Goal: Information Seeking & Learning: Learn about a topic

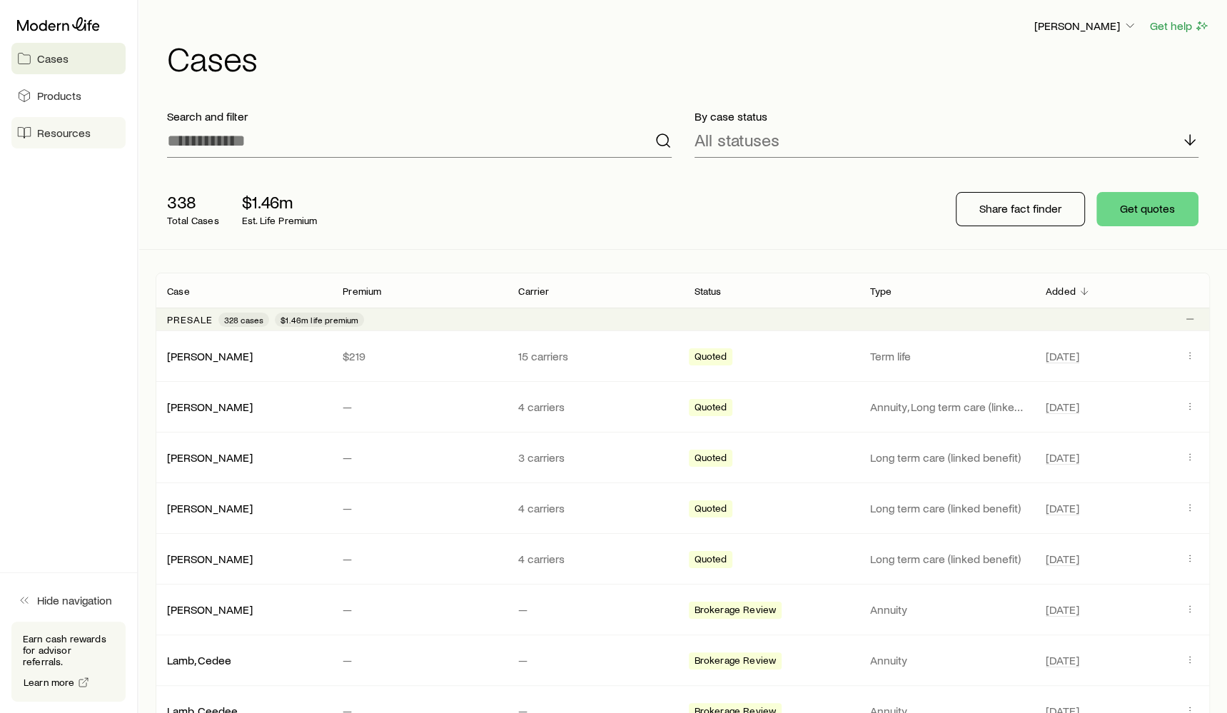
click at [64, 134] on span "Resources" at bounding box center [64, 133] width 54 height 14
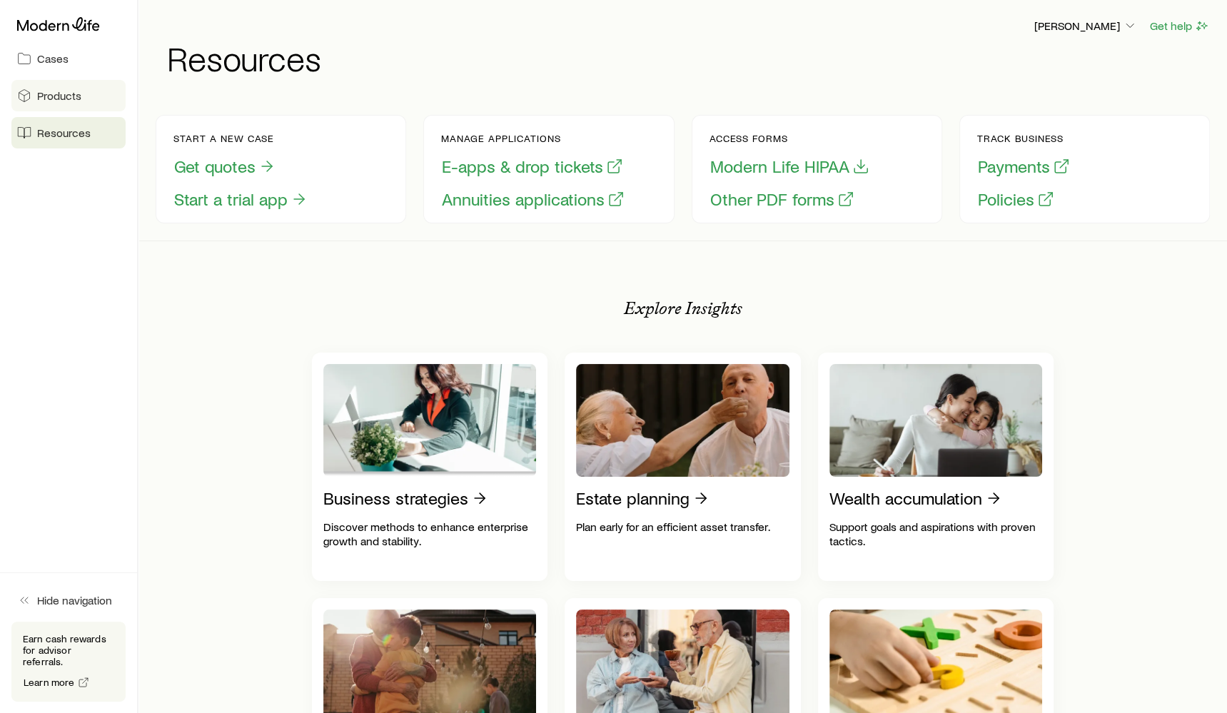
click at [98, 107] on link "Products" at bounding box center [68, 95] width 114 height 31
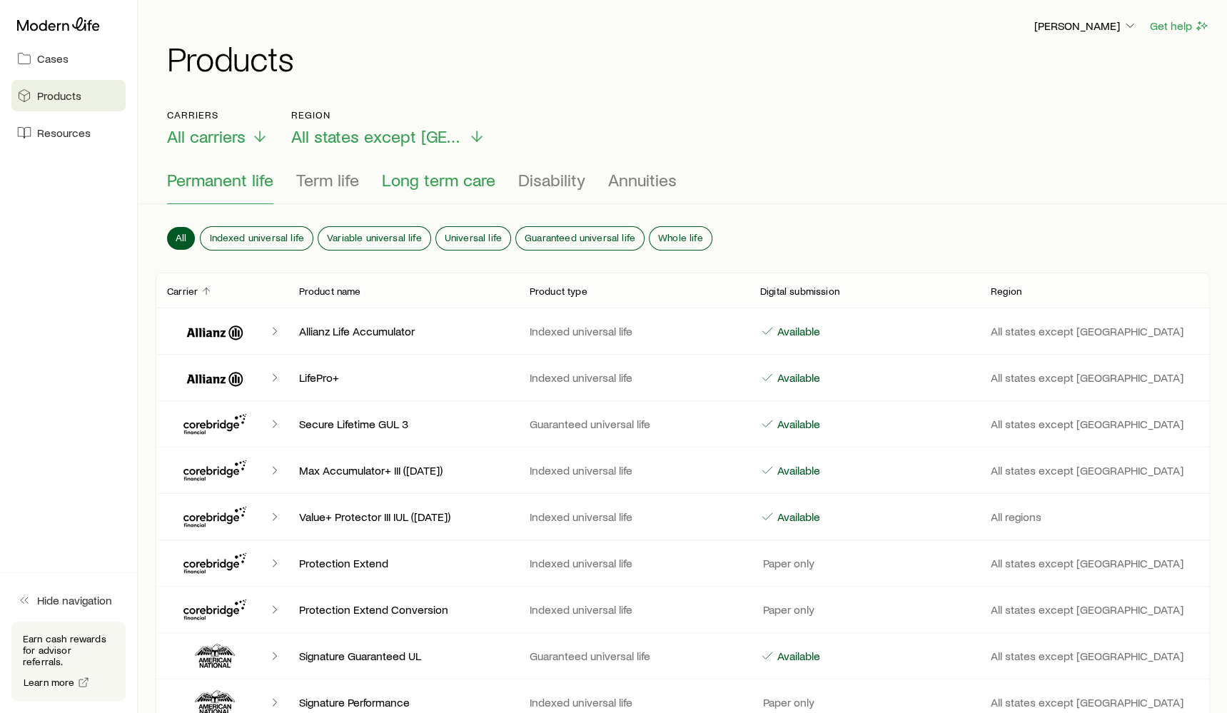
click at [462, 187] on span "Long term care" at bounding box center [438, 180] width 113 height 20
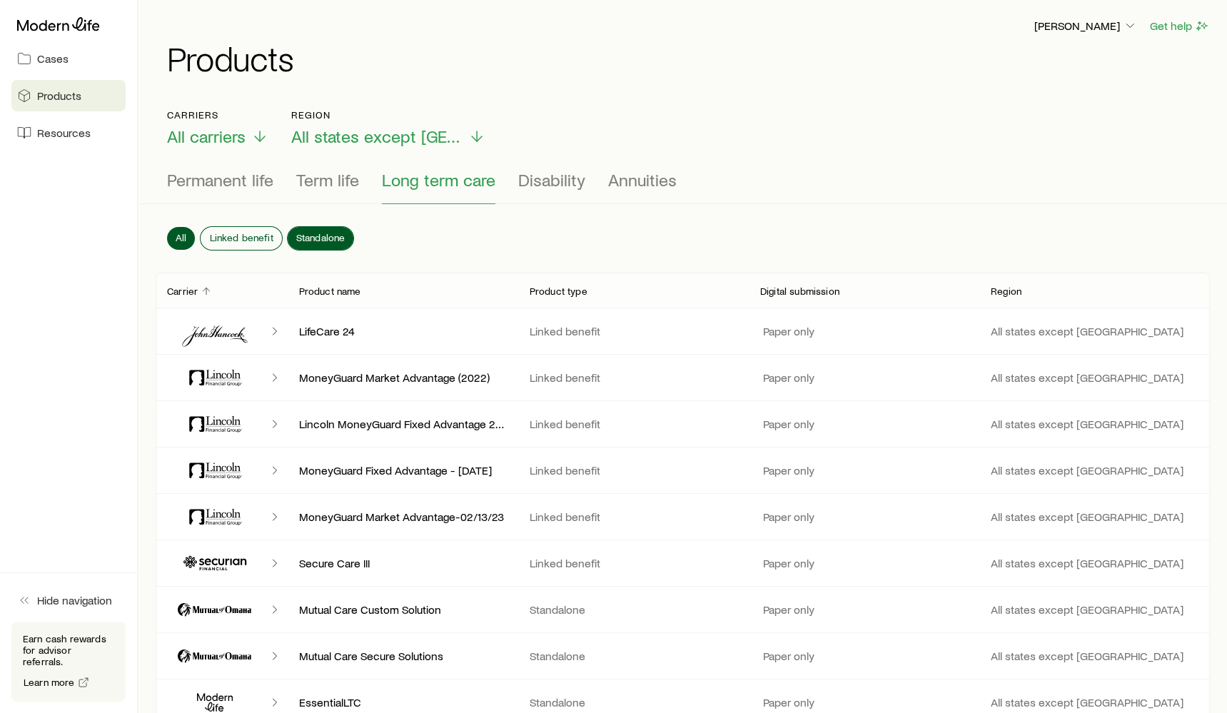
click at [326, 240] on span "Standalone" at bounding box center [320, 237] width 49 height 11
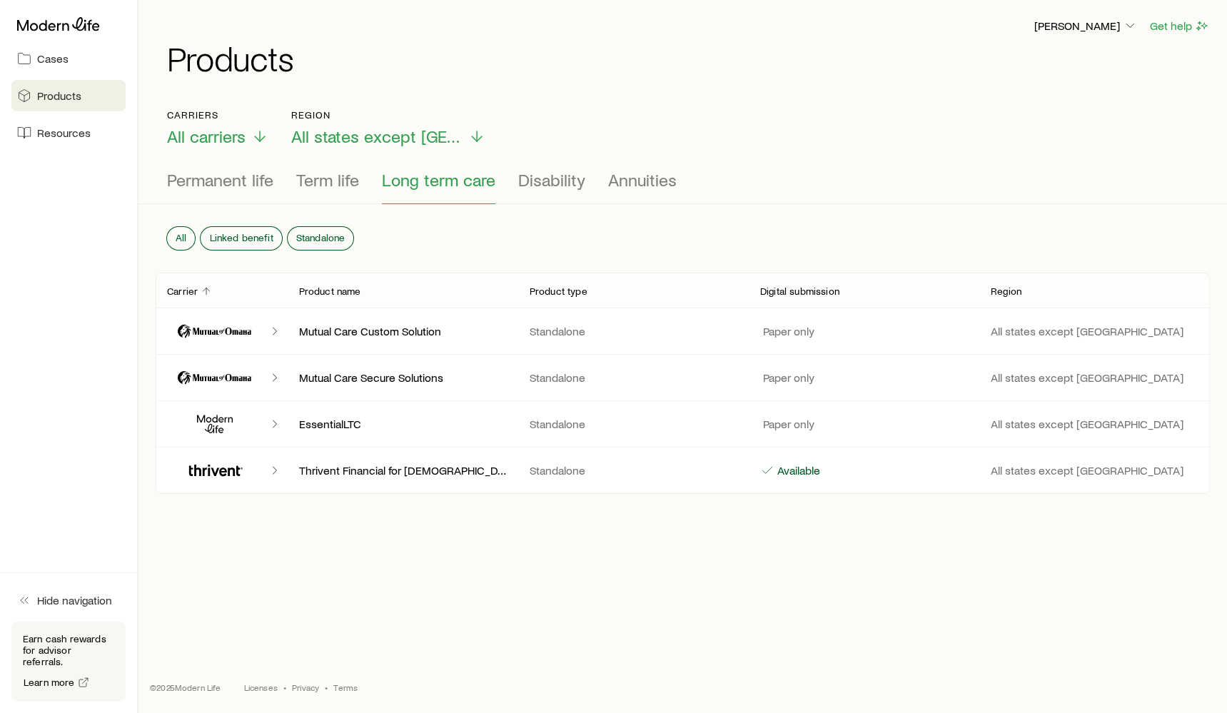
click at [219, 419] on icon "Client cases" at bounding box center [220, 420] width 5 height 6
click at [378, 427] on p "EssentialLTC" at bounding box center [403, 424] width 208 height 14
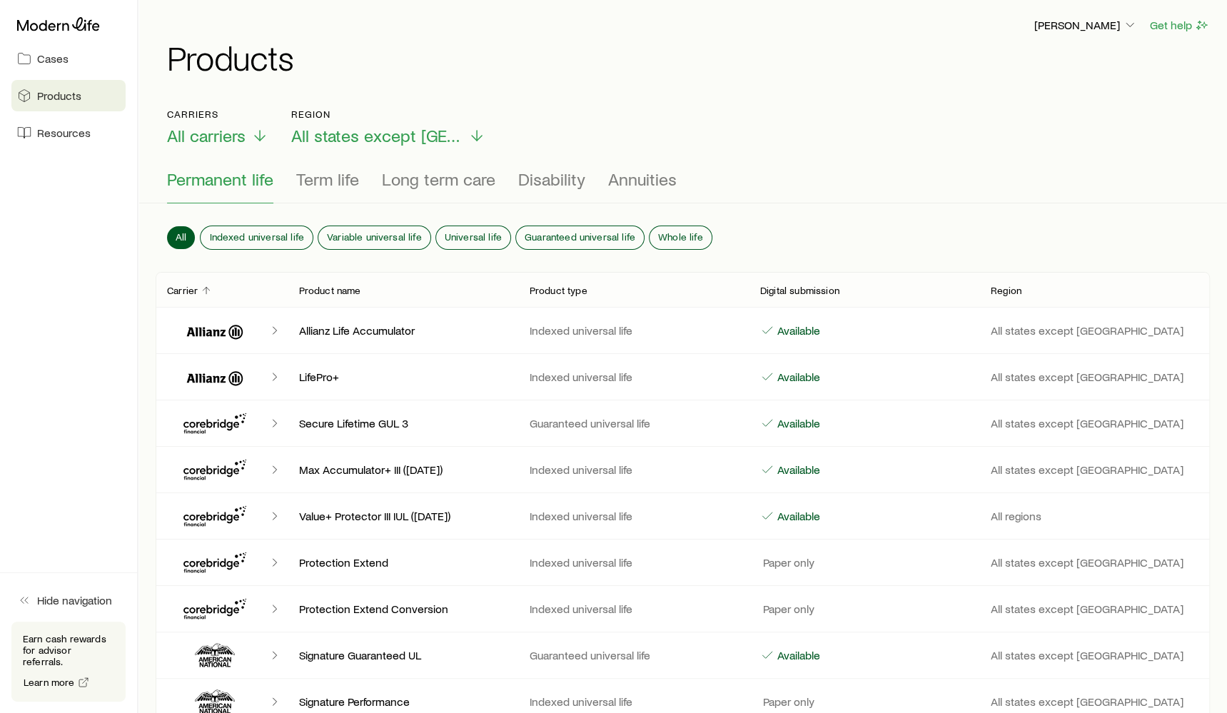
scroll to position [4, 0]
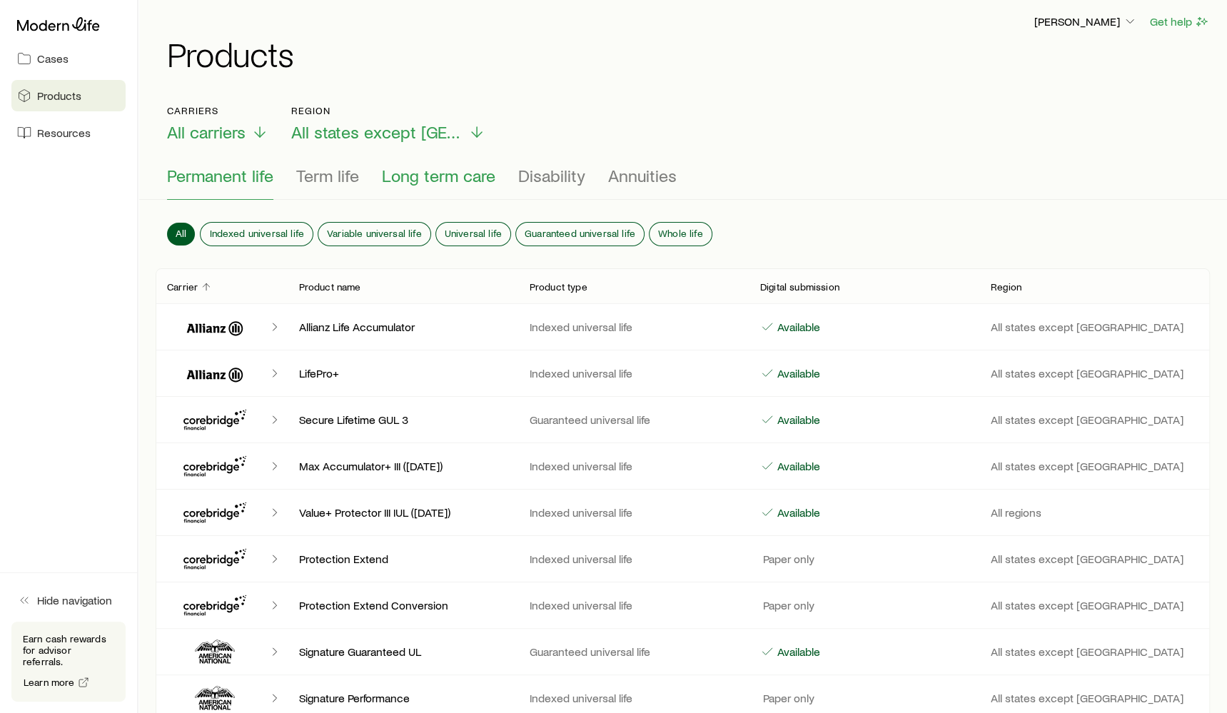
click at [457, 177] on span "Long term care" at bounding box center [438, 176] width 113 height 20
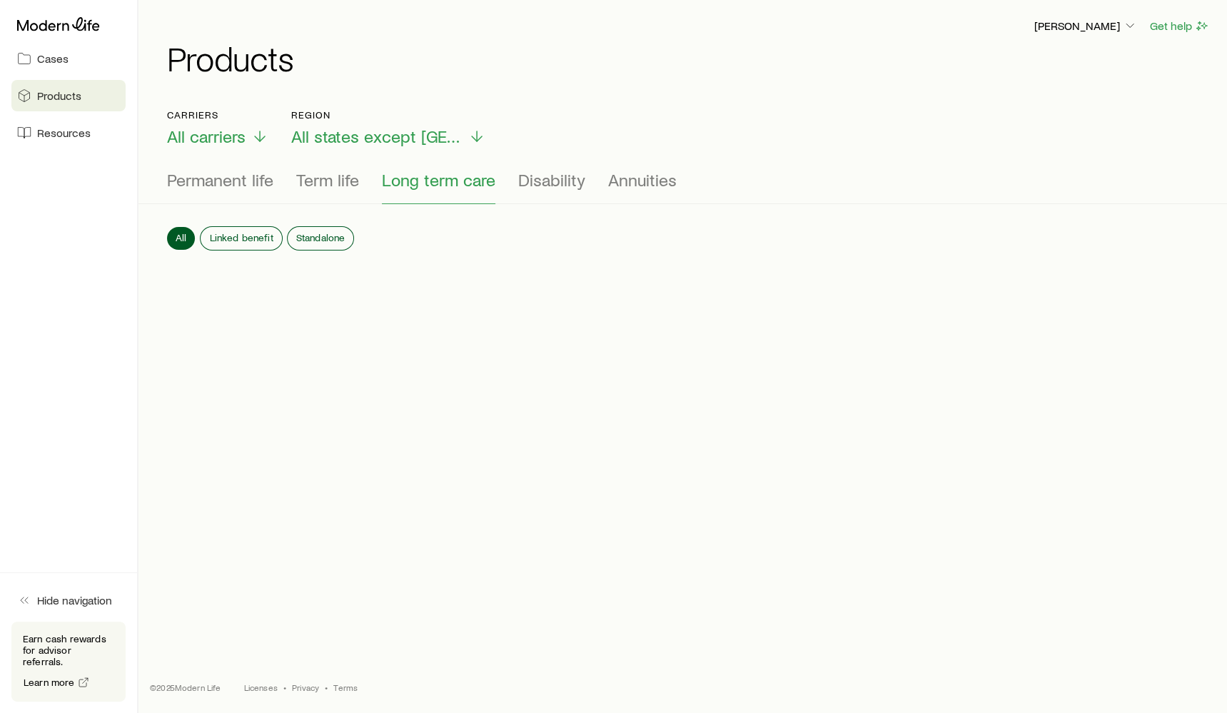
scroll to position [0, 0]
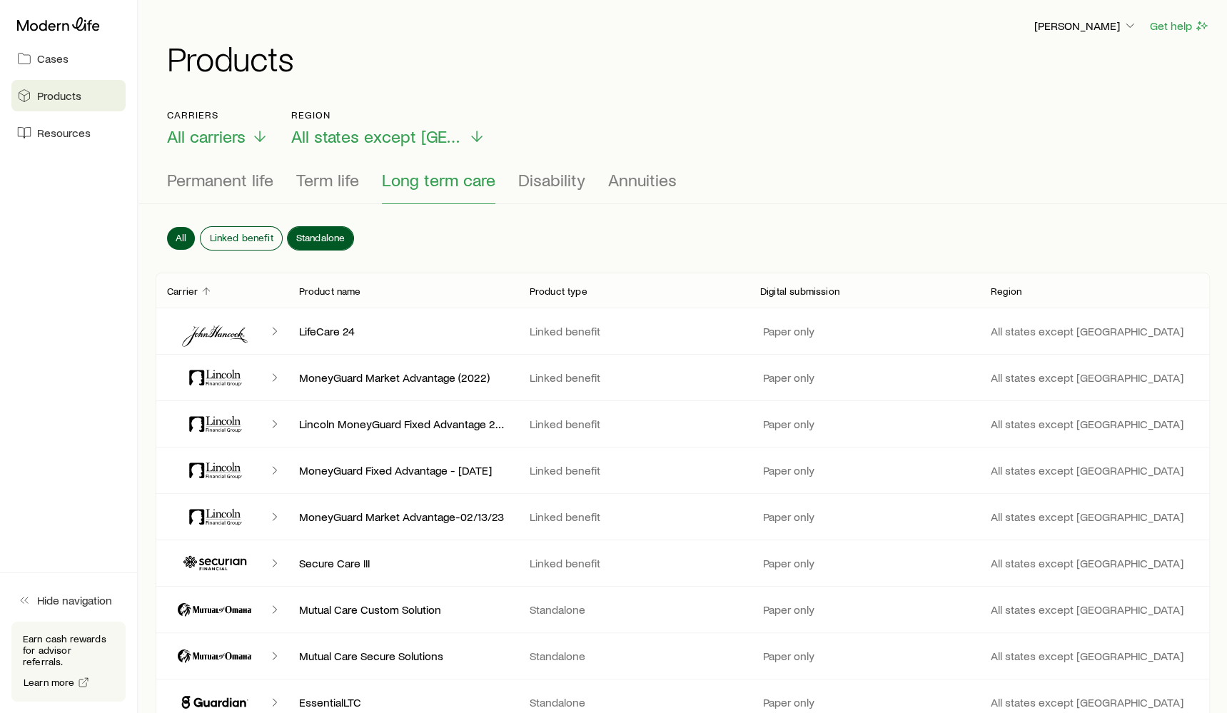
click at [320, 235] on span "Standalone" at bounding box center [320, 237] width 49 height 11
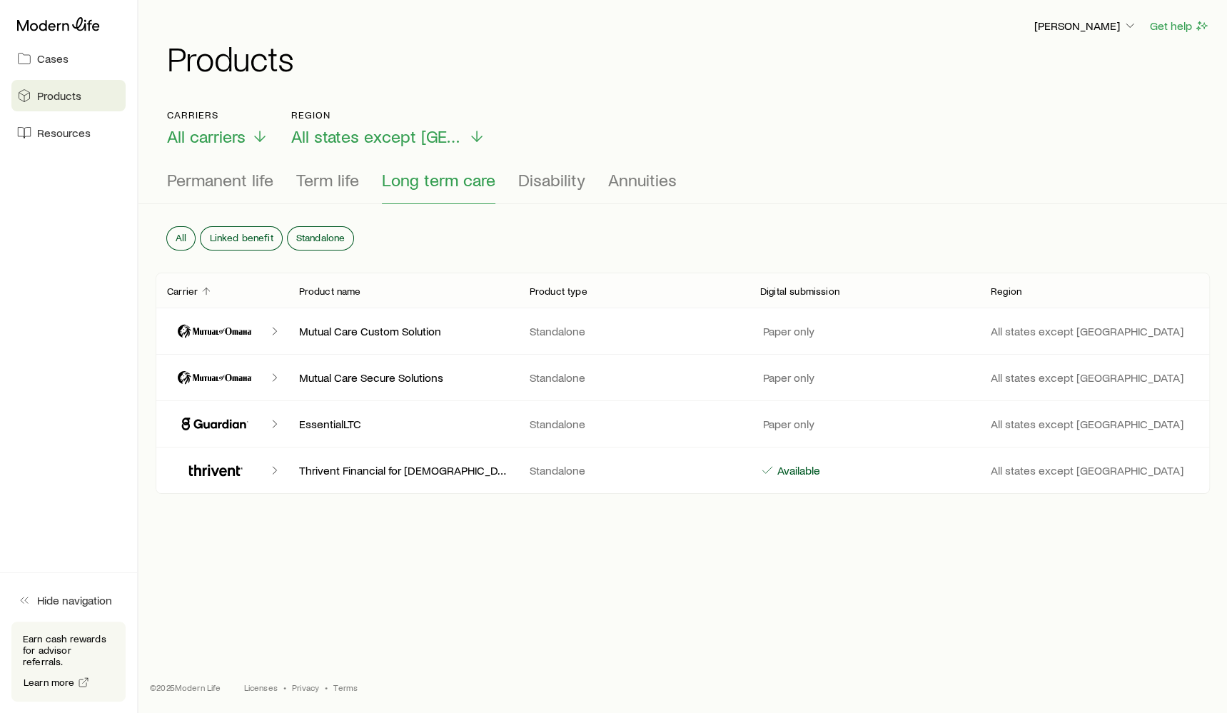
click at [195, 421] on icon "Client cases" at bounding box center [221, 423] width 54 height 9
